Goal: Information Seeking & Learning: Learn about a topic

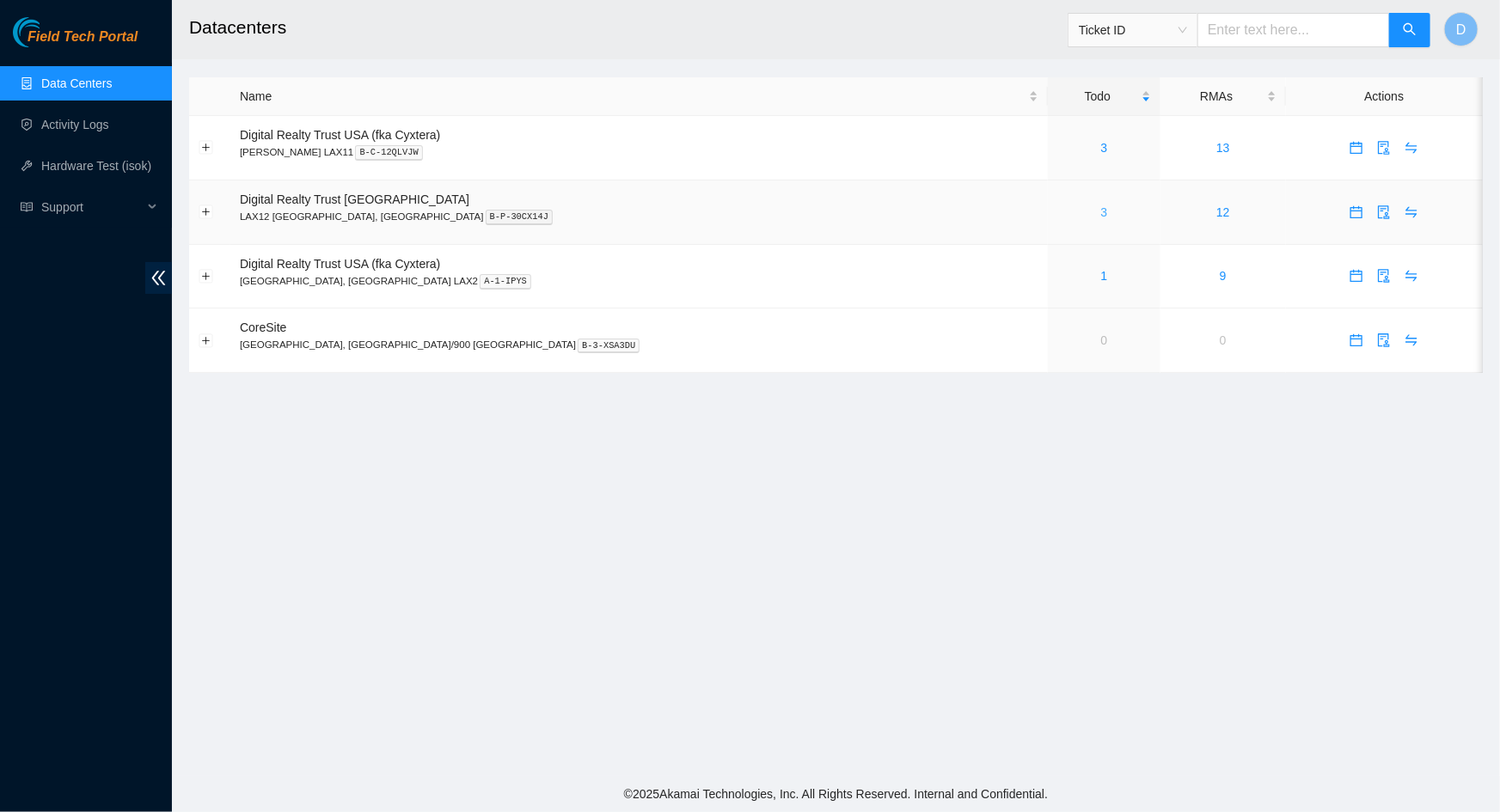
click at [1101, 206] on link "3" at bounding box center [1104, 212] width 7 height 14
click at [1101, 145] on link "3" at bounding box center [1104, 147] width 7 height 14
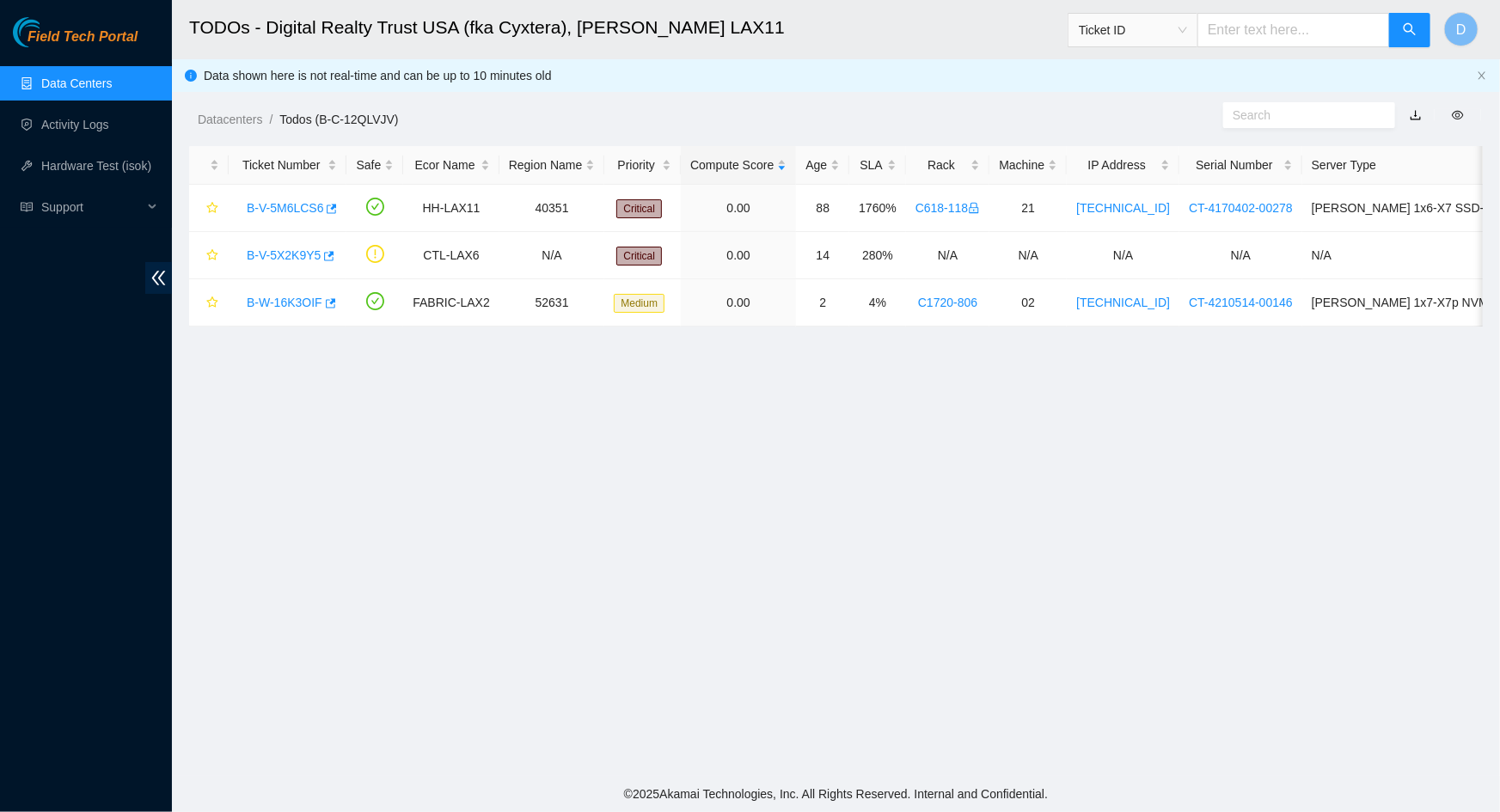
click at [913, 67] on div "Datacenters / Todos (B-C-12QLVJV) /" at bounding box center [671, 81] width 997 height 96
click at [279, 248] on link "B-V-5X2K9Y5" at bounding box center [283, 255] width 74 height 14
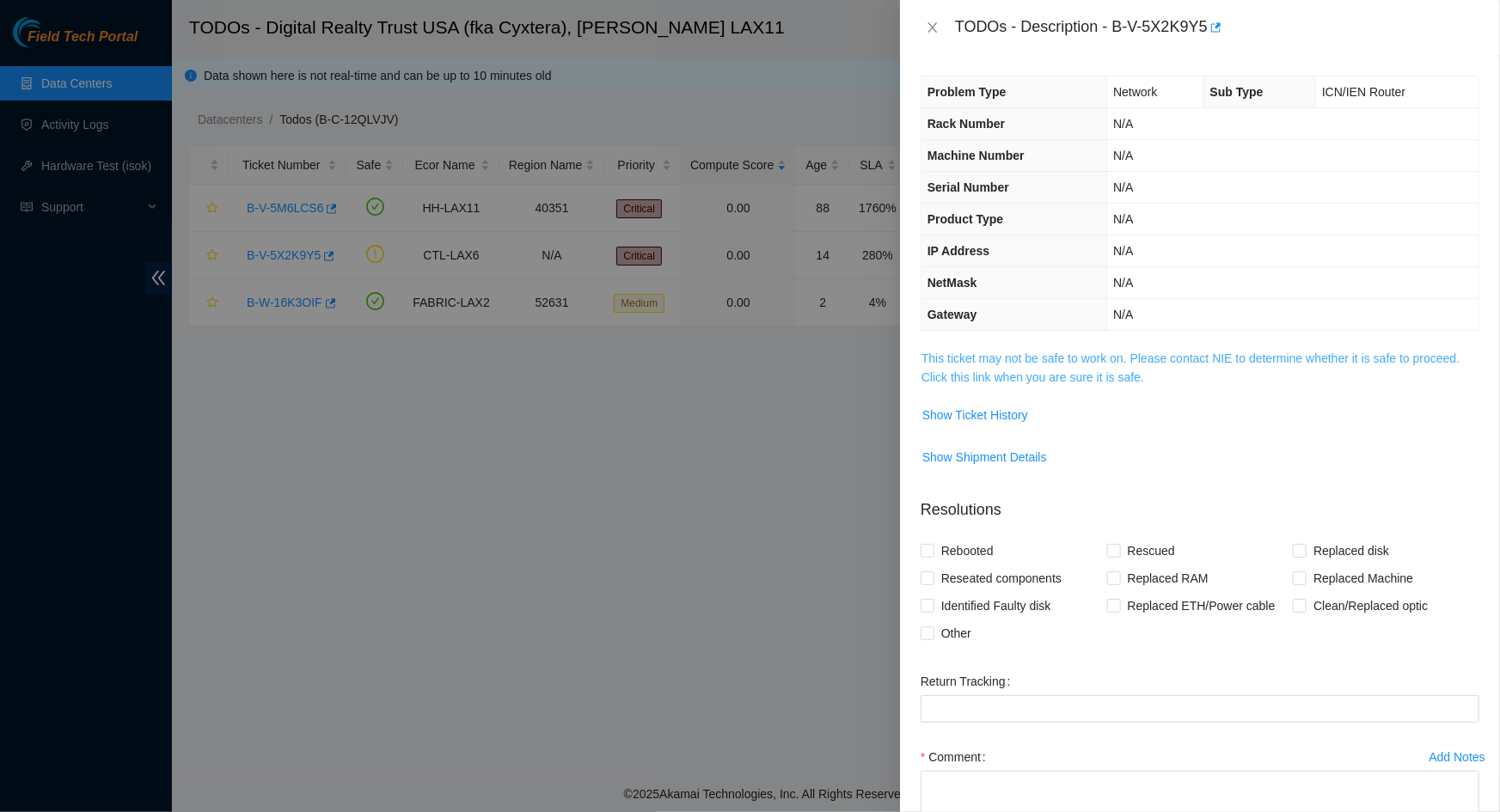
click at [1015, 364] on link "This ticket may not be safe to work on. Please contact NIE to determine whether…" at bounding box center [1191, 367] width 538 height 33
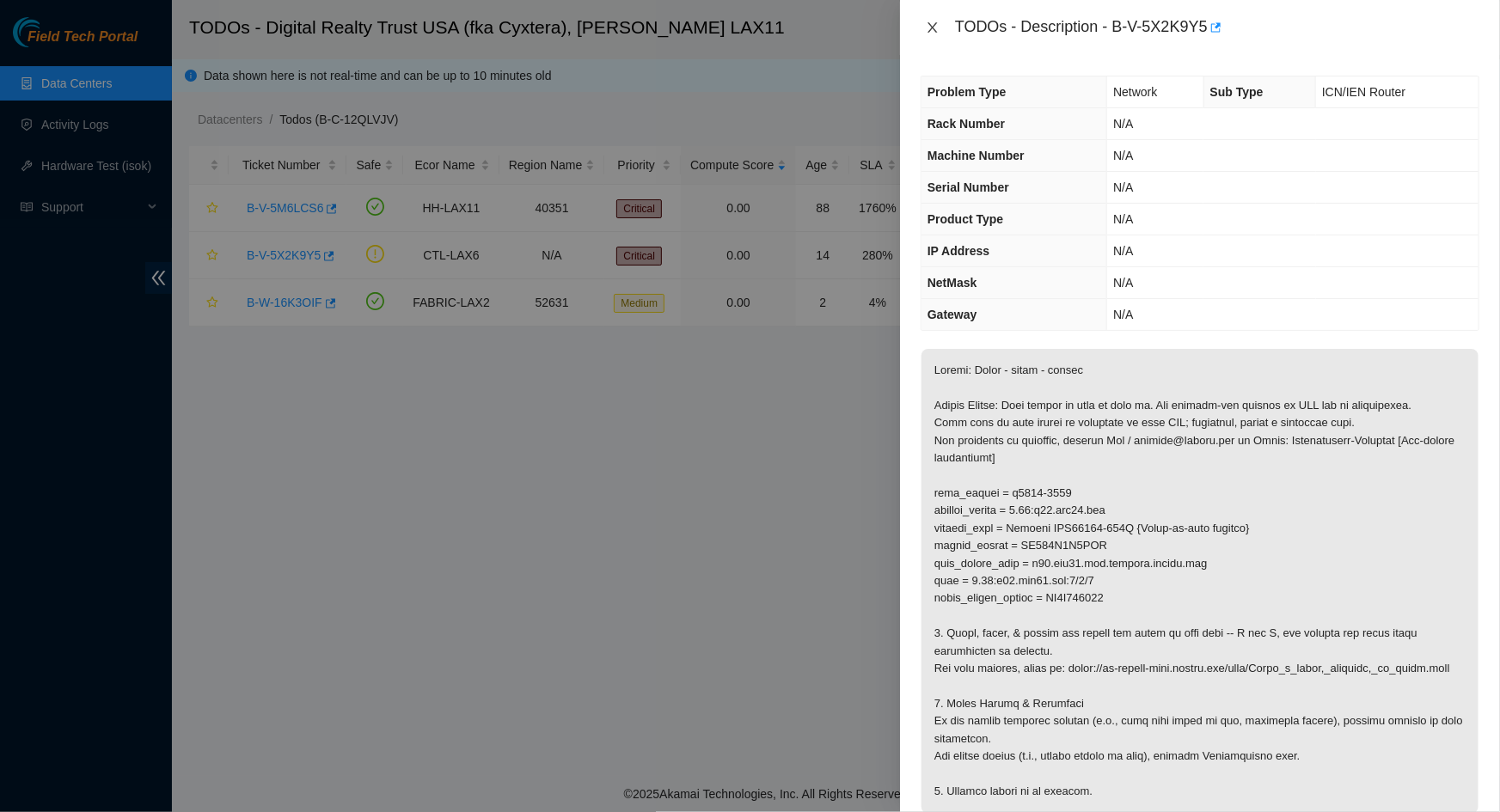
click at [936, 26] on icon "close" at bounding box center [932, 27] width 14 height 14
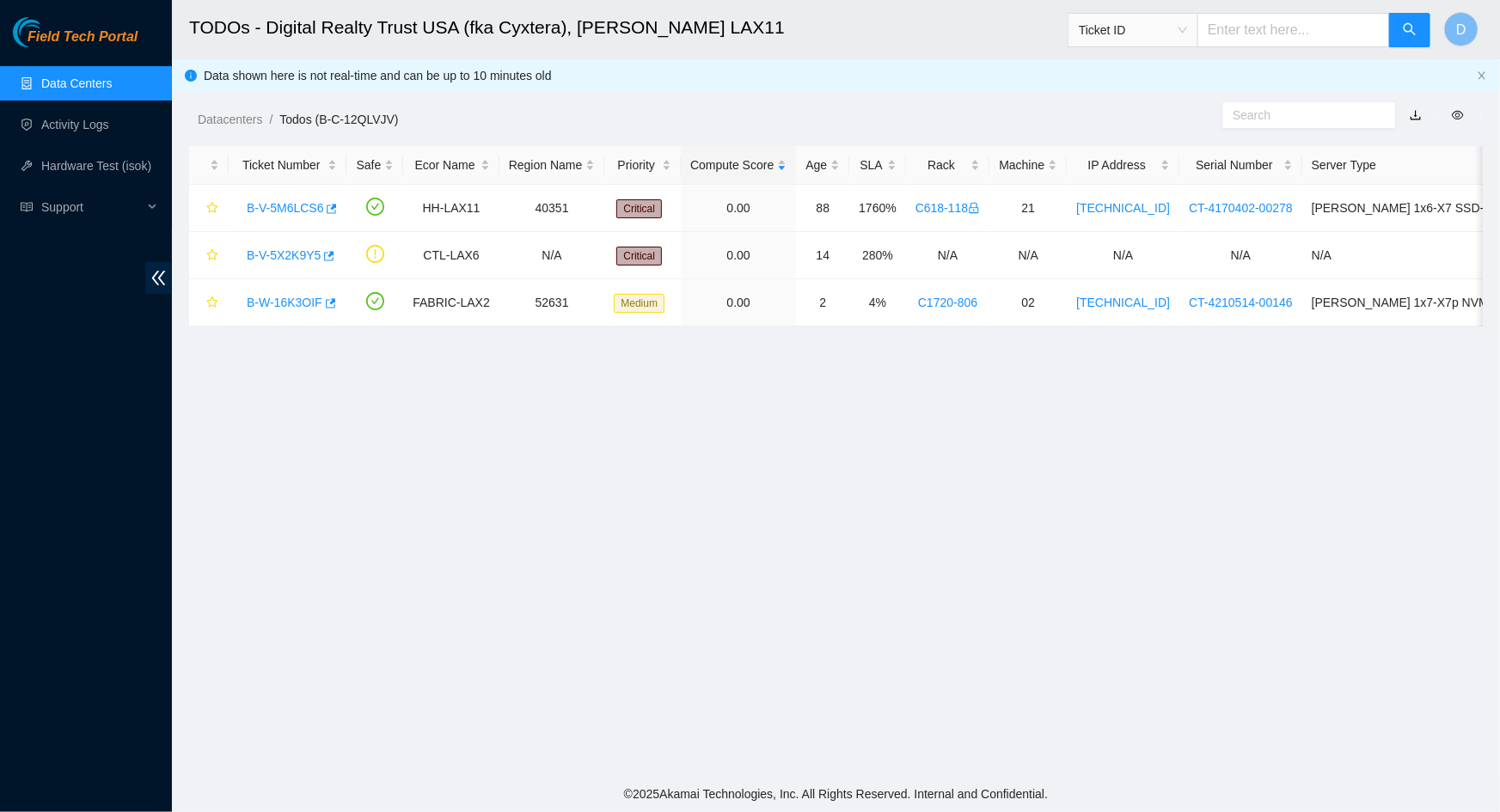
click at [903, 92] on div "Datacenters / Todos (B-C-12QLVJV) /" at bounding box center [671, 81] width 997 height 96
click at [294, 258] on link "B-V-5X2K9Y5" at bounding box center [283, 255] width 74 height 14
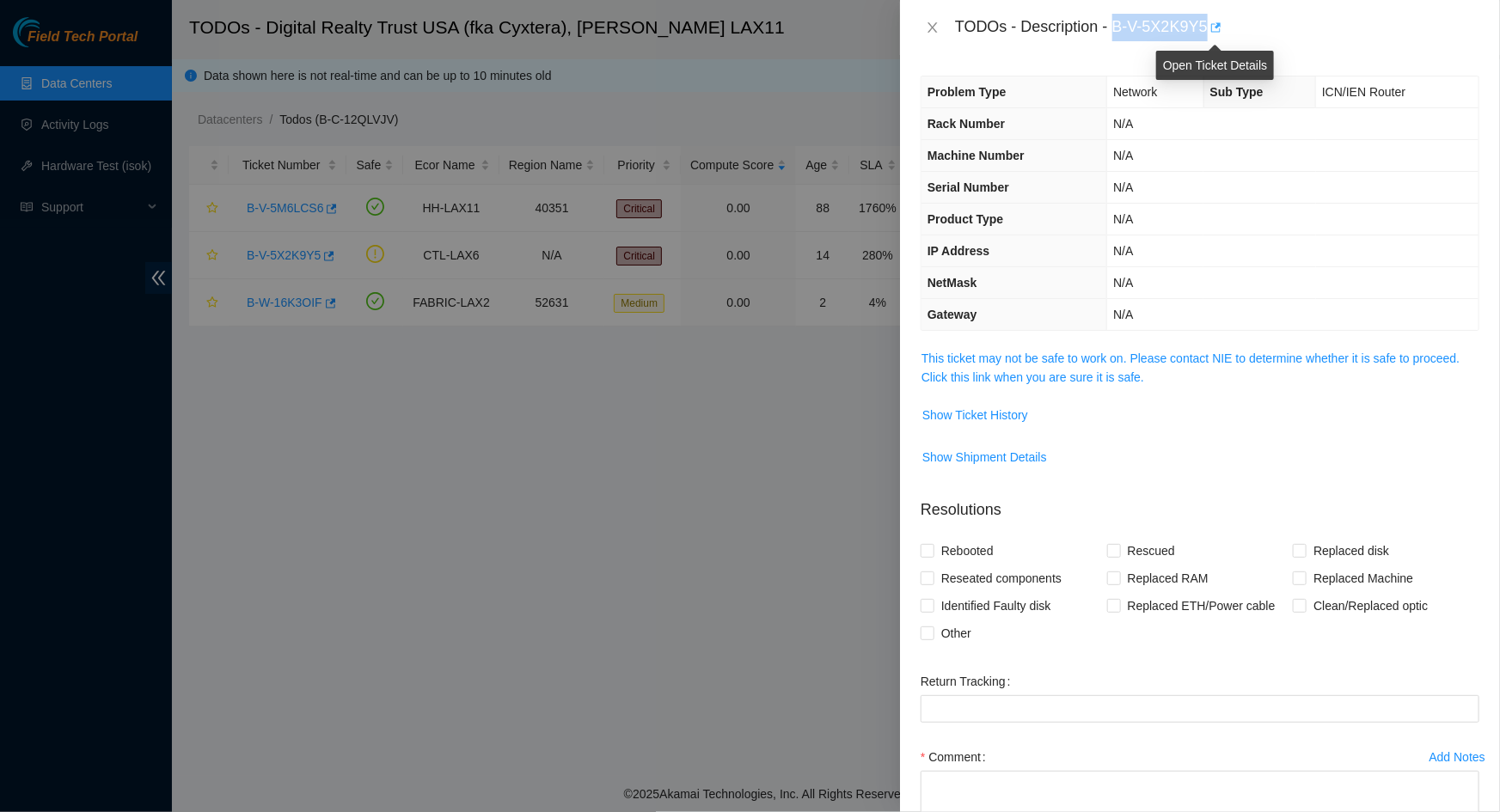
drag, startPoint x: 1114, startPoint y: 25, endPoint x: 1207, endPoint y: 32, distance: 93.3
click at [1207, 32] on div "TODOs - Description - B-V-5X2K9Y5" at bounding box center [1217, 27] width 525 height 27
copy div "B-V-5X2K9Y5"
click at [1208, 32] on button "button" at bounding box center [1214, 27] width 14 height 27
click at [1085, 363] on link "This ticket may not be safe to work on. Please contact NIE to determine whether…" at bounding box center [1191, 367] width 538 height 33
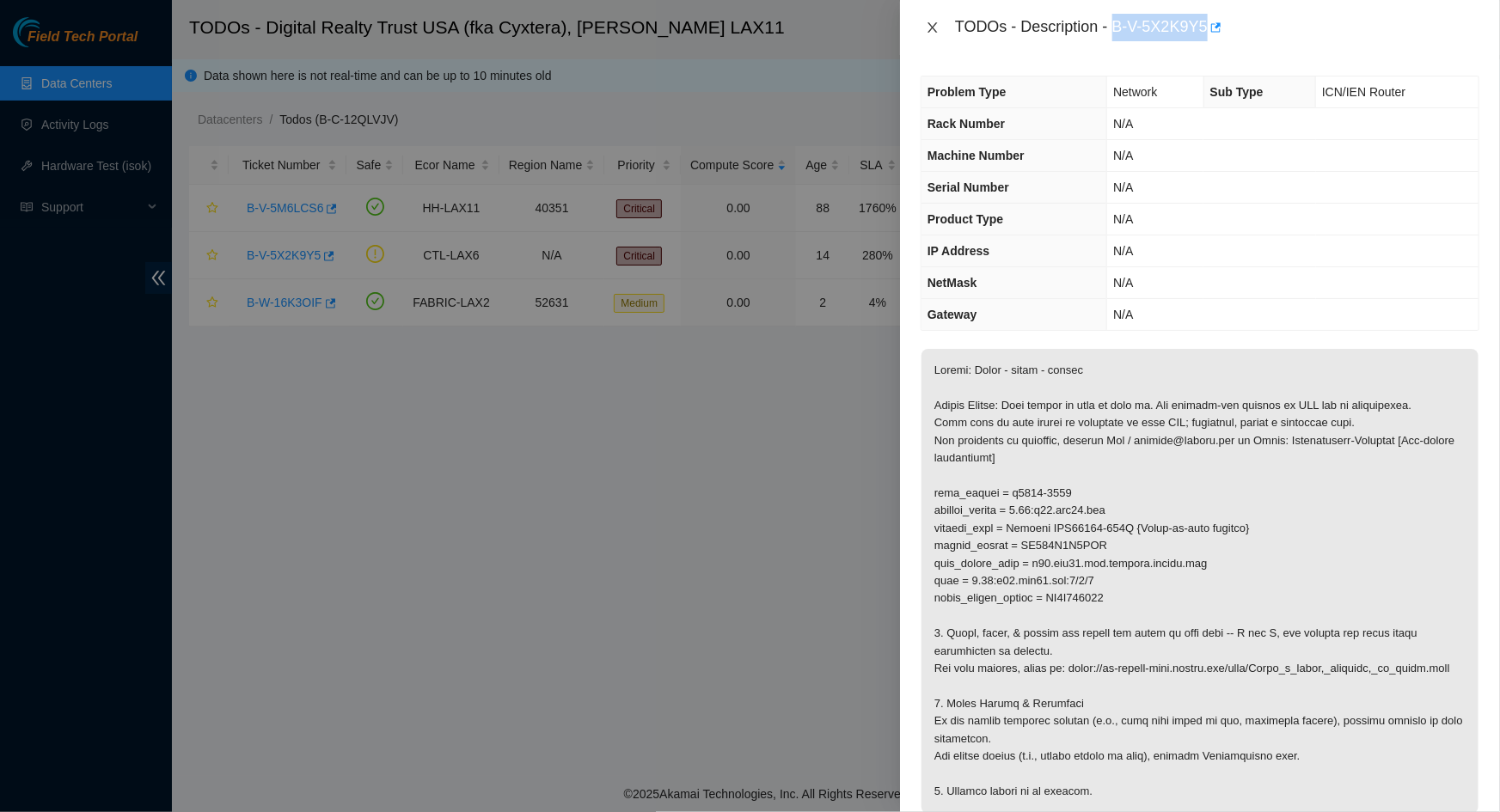
drag, startPoint x: 931, startPoint y: 26, endPoint x: 1062, endPoint y: 231, distance: 243.3
click at [1062, 231] on div "TODOs - Description - B-V-5X2K9Y5 Problem Type Network Sub Type ICN/IEN Router …" at bounding box center [1200, 406] width 601 height 812
click at [935, 29] on icon "close" at bounding box center [932, 27] width 14 height 14
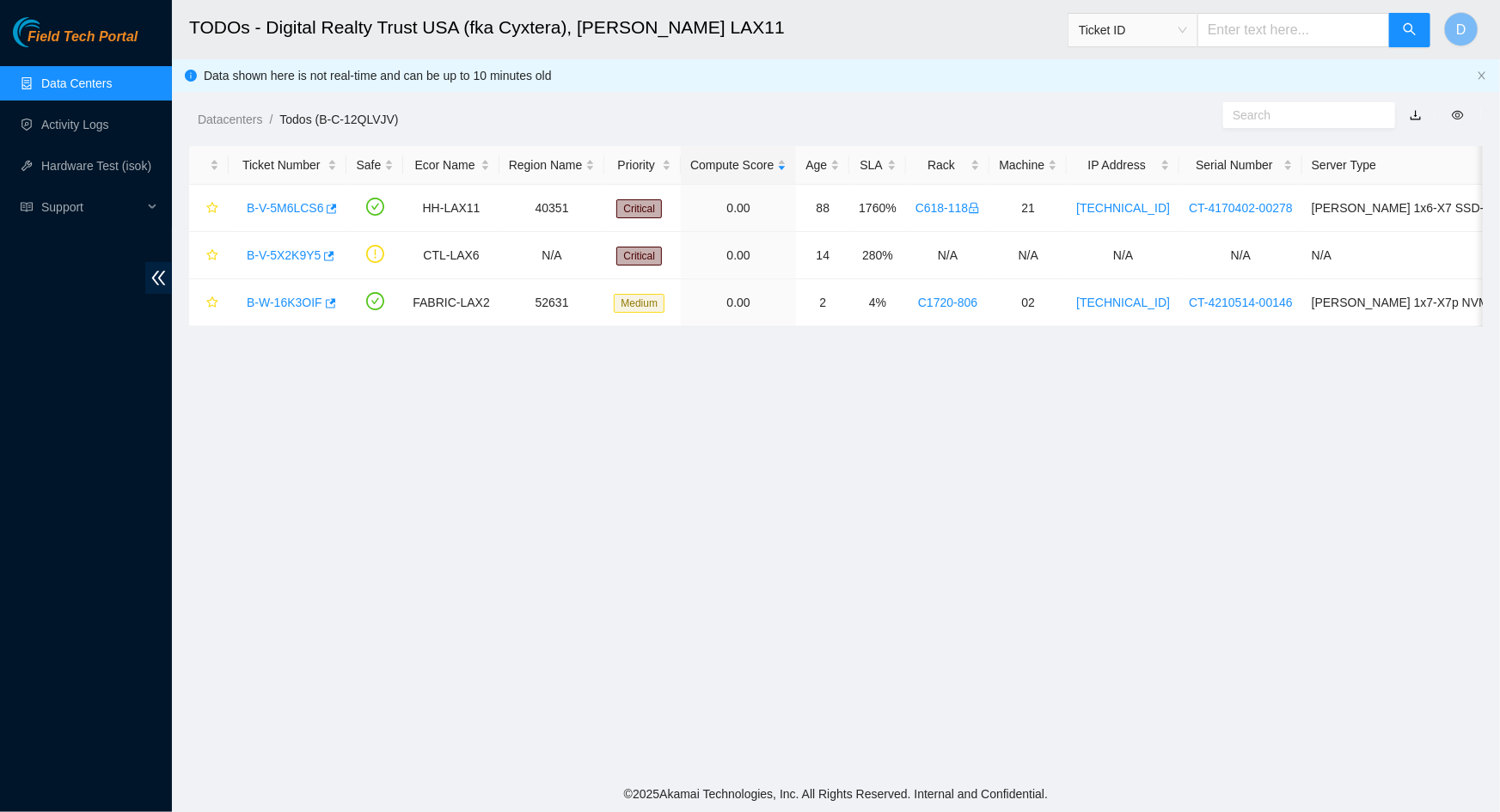
click at [868, 38] on h2 "TODOs - Digital Realty Trust USA (fka Cyxtera), NASH LAX11" at bounding box center [703, 27] width 1027 height 55
